Goal: Communication & Community: Answer question/provide support

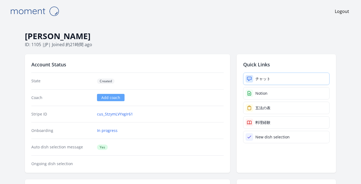
click at [268, 75] on link "チャット" at bounding box center [286, 79] width 86 height 12
click at [115, 115] on link "cus_StzymLVYxgIr61" at bounding box center [115, 114] width 36 height 5
click at [267, 81] on div "チャット" at bounding box center [262, 78] width 15 height 5
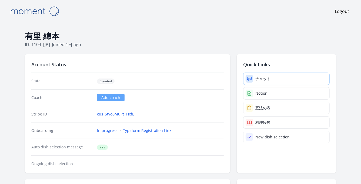
click at [261, 77] on div "チャット" at bounding box center [262, 78] width 15 height 5
click at [116, 116] on link "cus_Stvo6MuPtTHxfE" at bounding box center [115, 114] width 37 height 5
click at [266, 80] on div "チャット" at bounding box center [262, 78] width 15 height 5
click at [108, 115] on link "cus_SsmTJii6w3qDEh" at bounding box center [116, 114] width 38 height 5
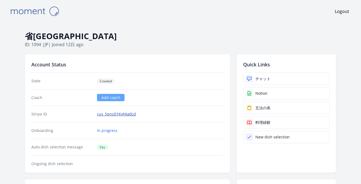
click at [113, 116] on link "cus_SpnsD1Kvhka0Ld" at bounding box center [116, 114] width 39 height 5
